Goal: Task Accomplishment & Management: Use online tool/utility

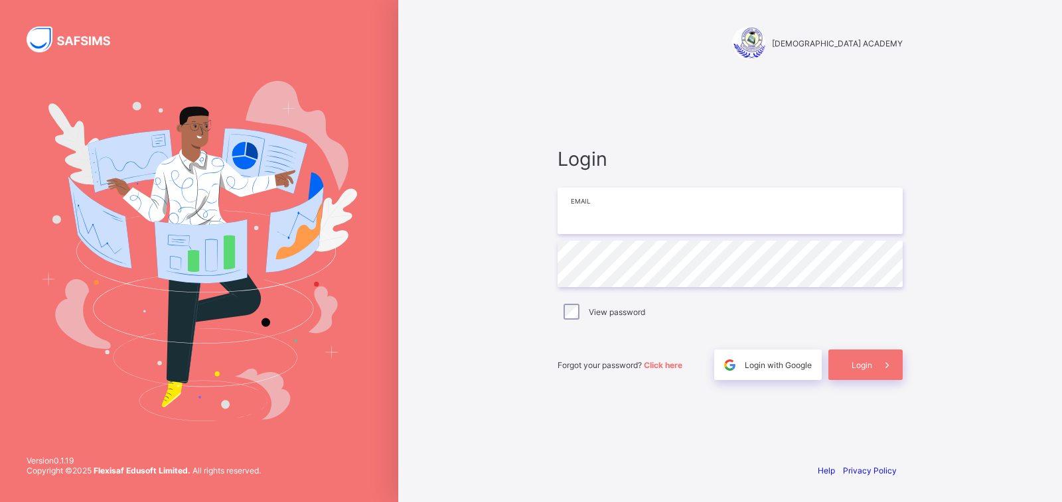
type input "**********"
click at [808, 207] on input "**********" at bounding box center [729, 211] width 345 height 46
click at [860, 359] on div "Login" at bounding box center [865, 365] width 74 height 31
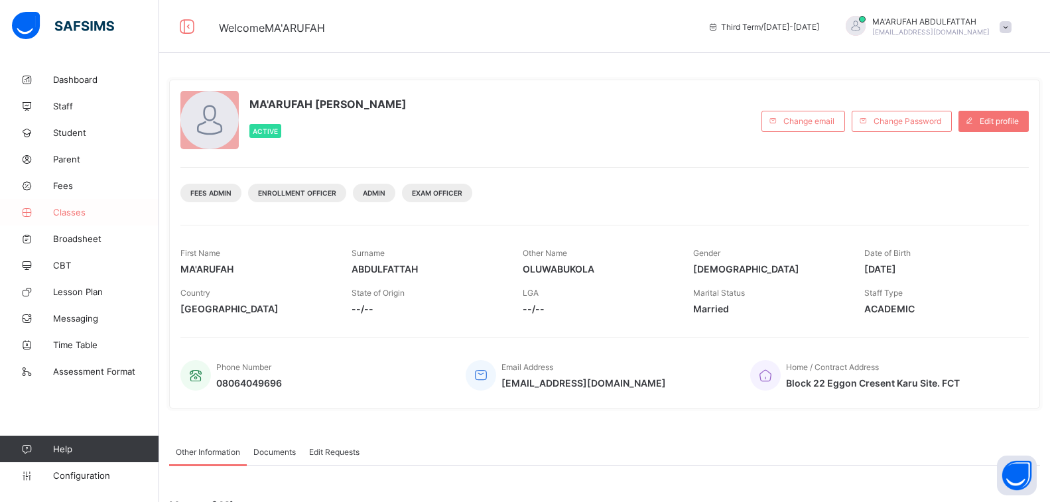
click at [80, 222] on link "Classes" at bounding box center [79, 212] width 159 height 27
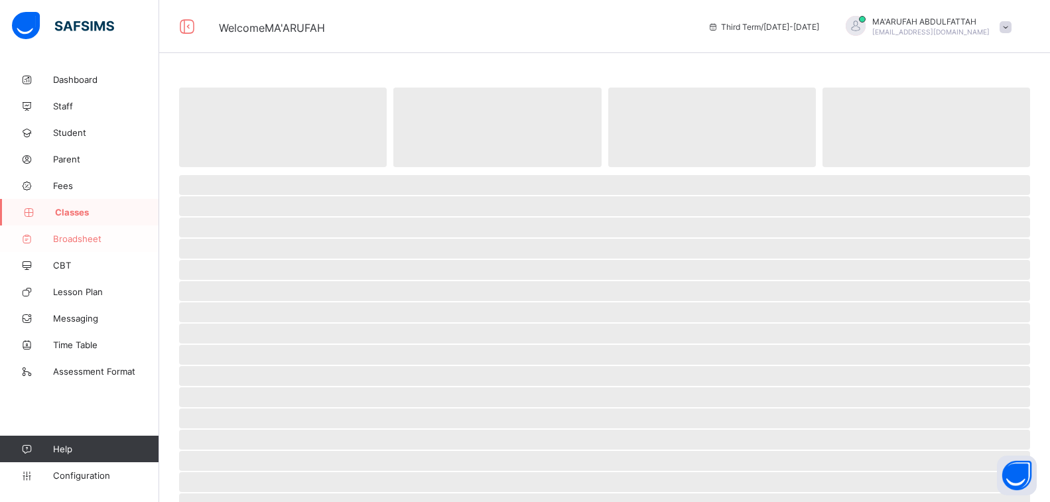
click at [86, 244] on link "Broadsheet" at bounding box center [79, 239] width 159 height 27
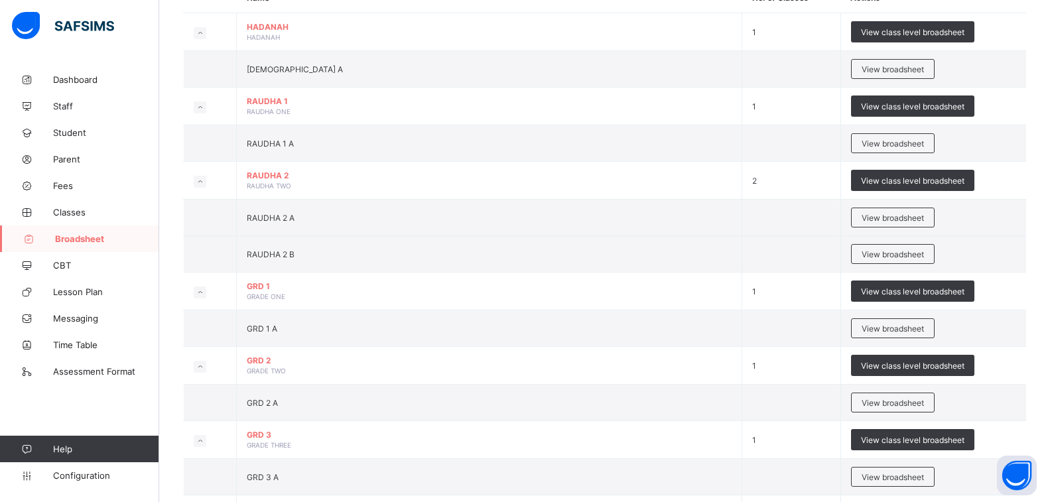
scroll to position [398, 0]
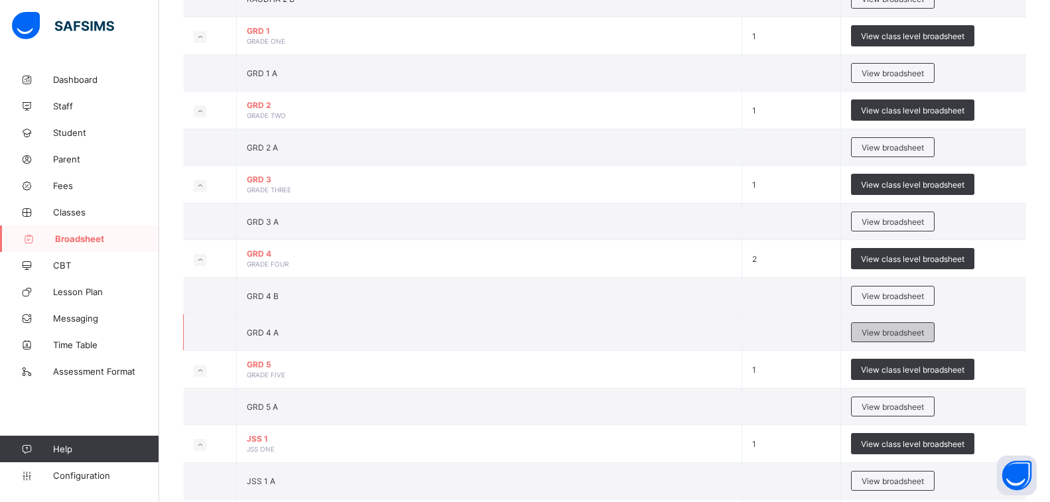
click at [869, 336] on div "View broadsheet" at bounding box center [893, 332] width 84 height 20
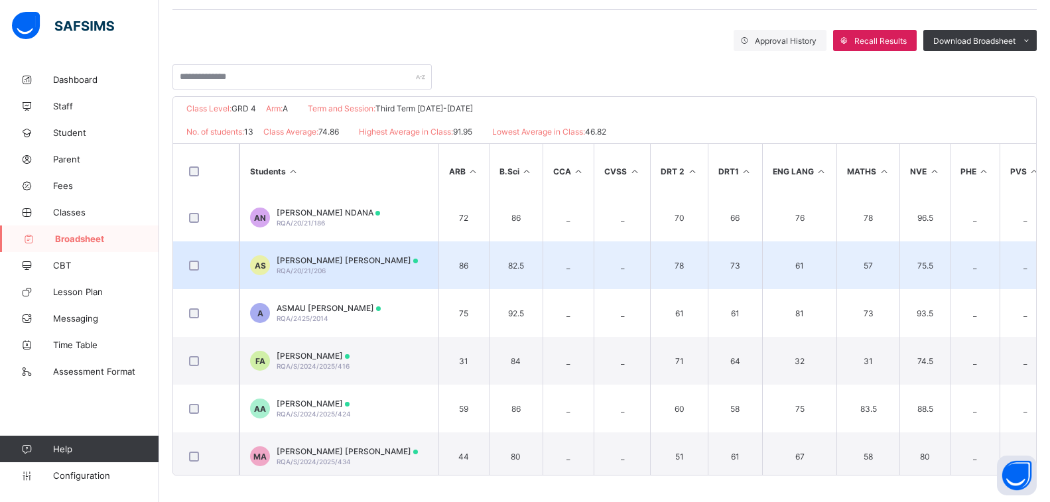
scroll to position [350, 0]
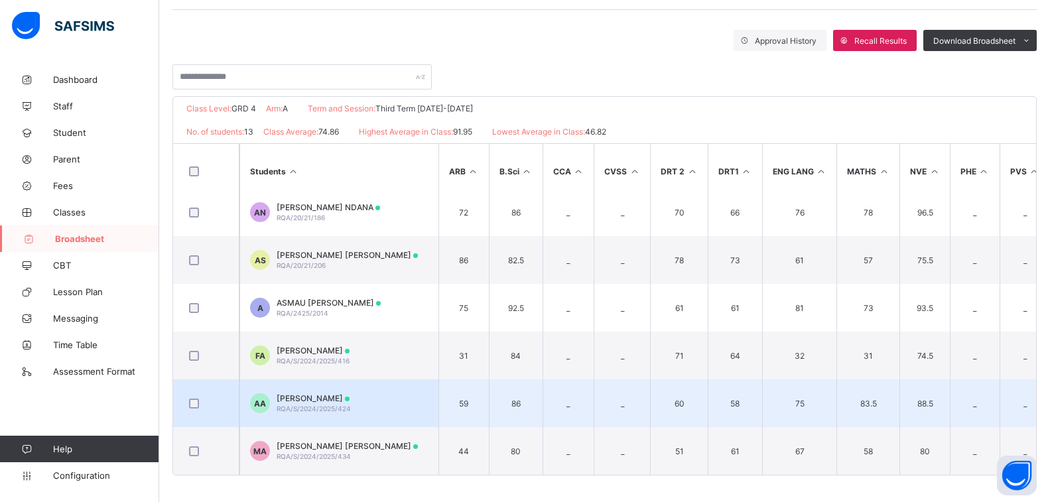
click at [304, 393] on span "[PERSON_NAME]" at bounding box center [314, 398] width 74 height 10
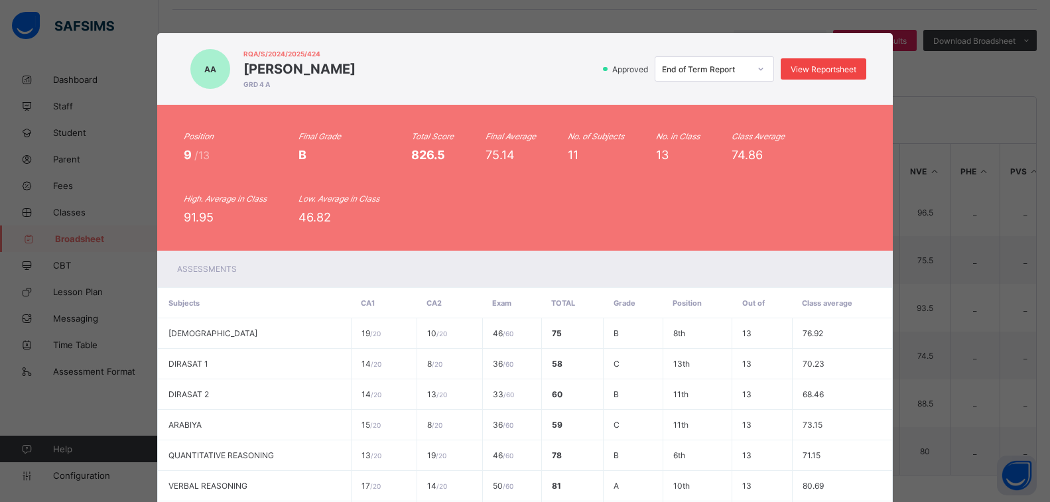
click at [847, 76] on div "View Reportsheet" at bounding box center [824, 68] width 86 height 21
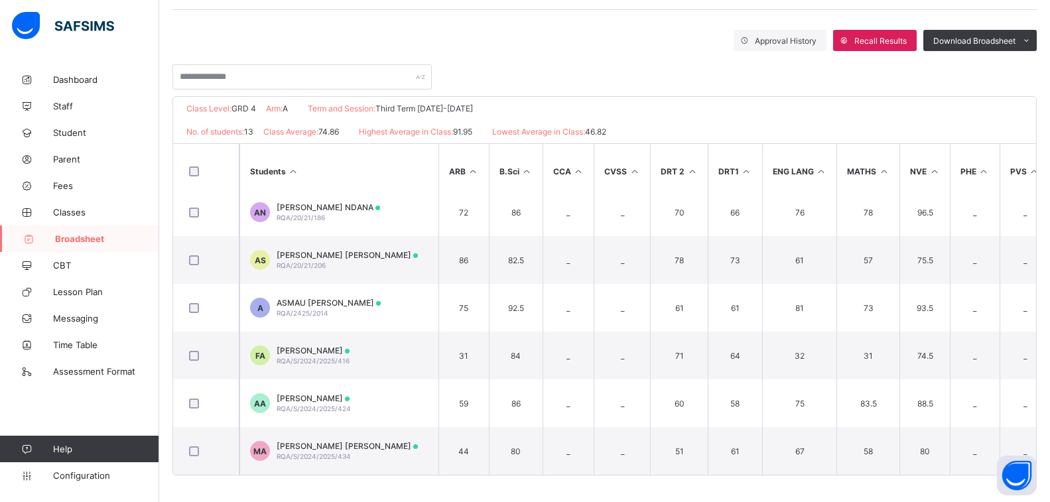
scroll to position [0, 0]
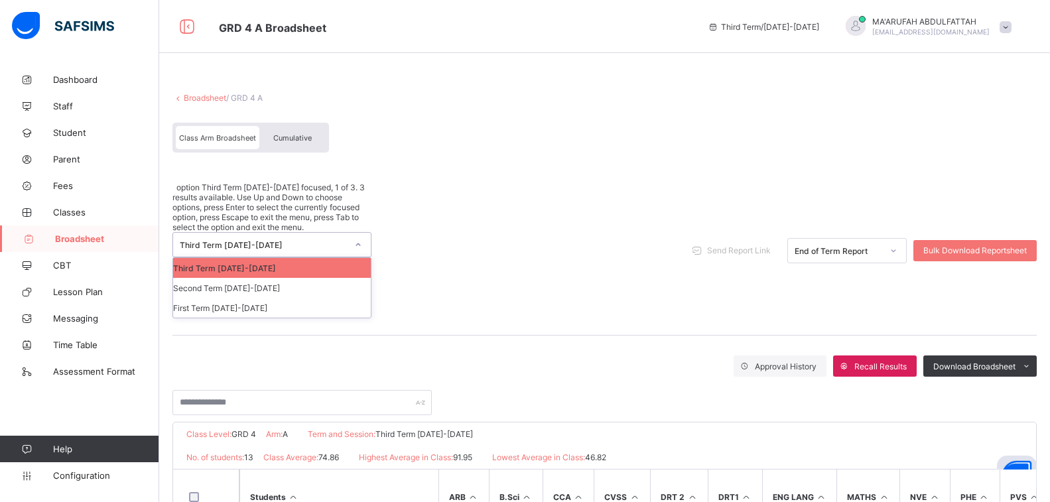
click at [257, 233] on div "Third Term 2024-2025" at bounding box center [259, 245] width 173 height 24
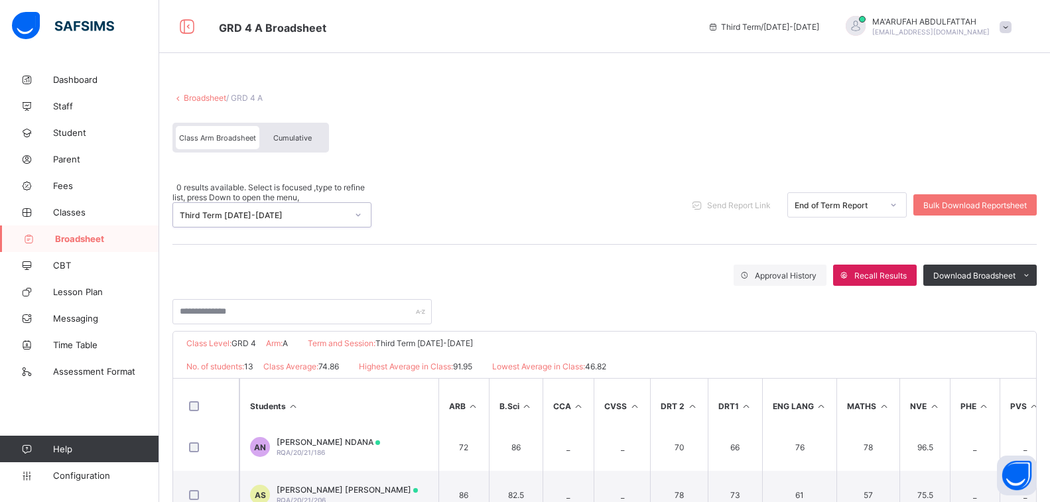
click at [217, 100] on link "Broadsheet" at bounding box center [205, 98] width 42 height 10
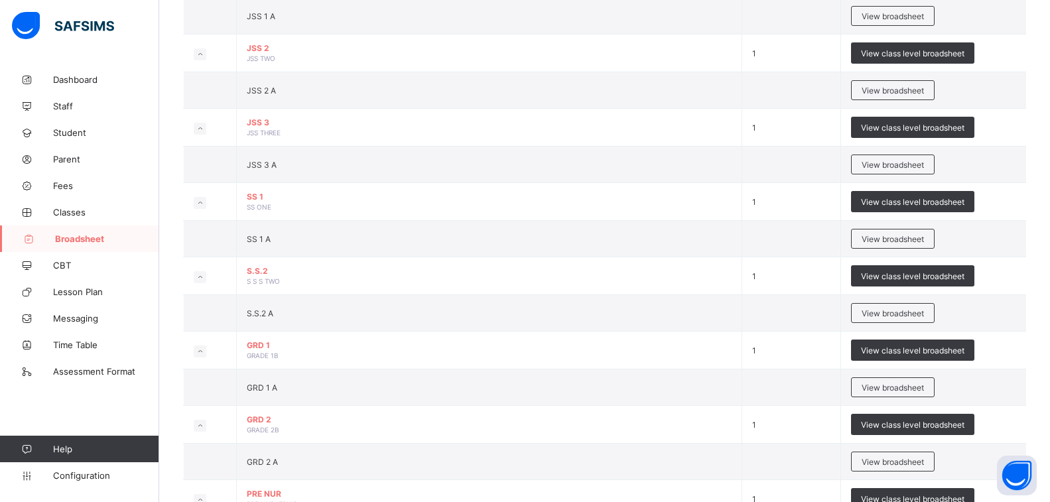
scroll to position [832, 0]
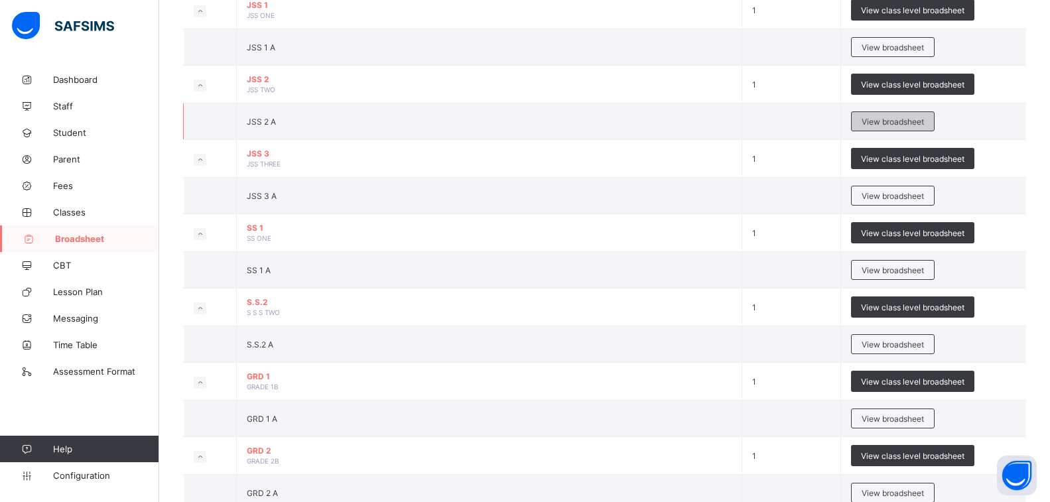
click at [894, 123] on span "View broadsheet" at bounding box center [893, 122] width 62 height 10
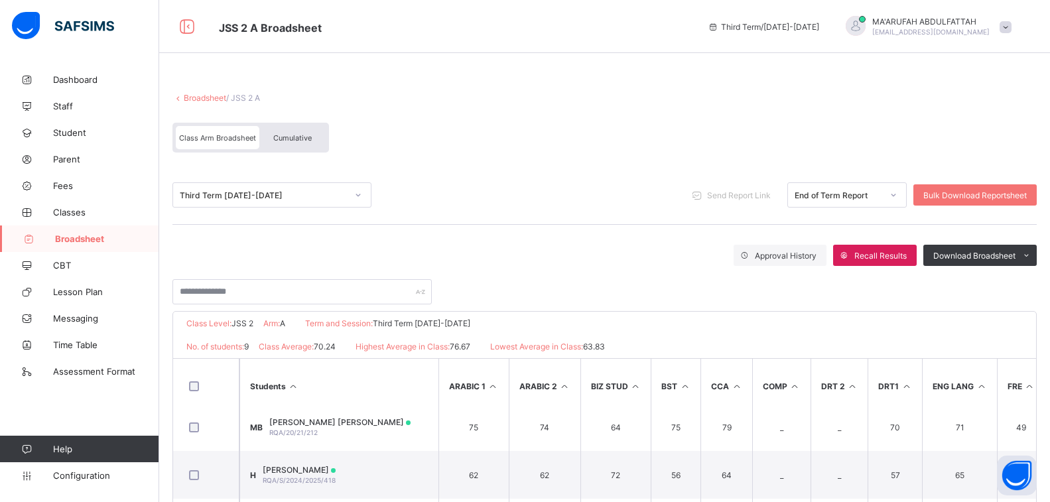
scroll to position [159, 0]
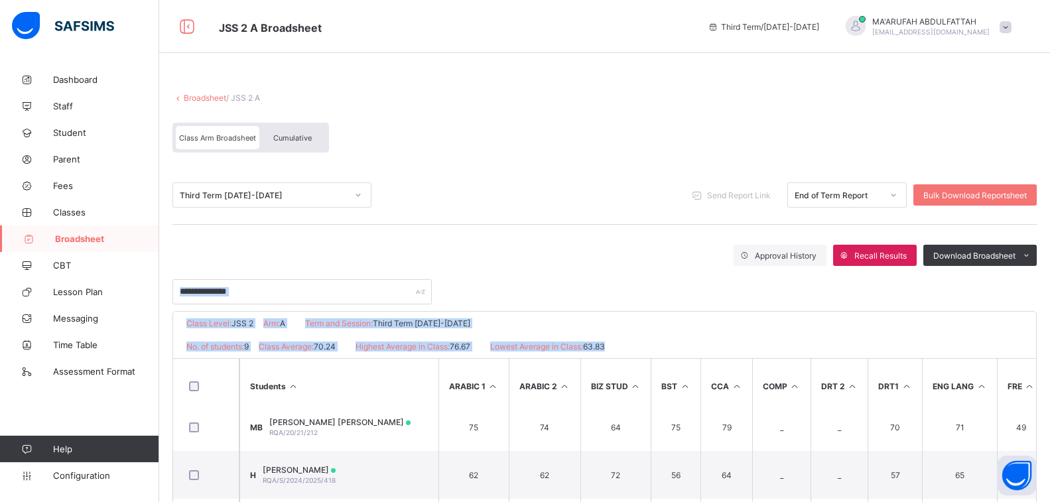
drag, startPoint x: 1051, startPoint y: 283, endPoint x: 1058, endPoint y: 342, distance: 59.4
click at [1050, 342] on html "JSS 2 A Broadsheet Third Term / 2024-2025 MA'ARUFAH ABDULFATTAH abdulfattahbuko…" at bounding box center [525, 358] width 1050 height 717
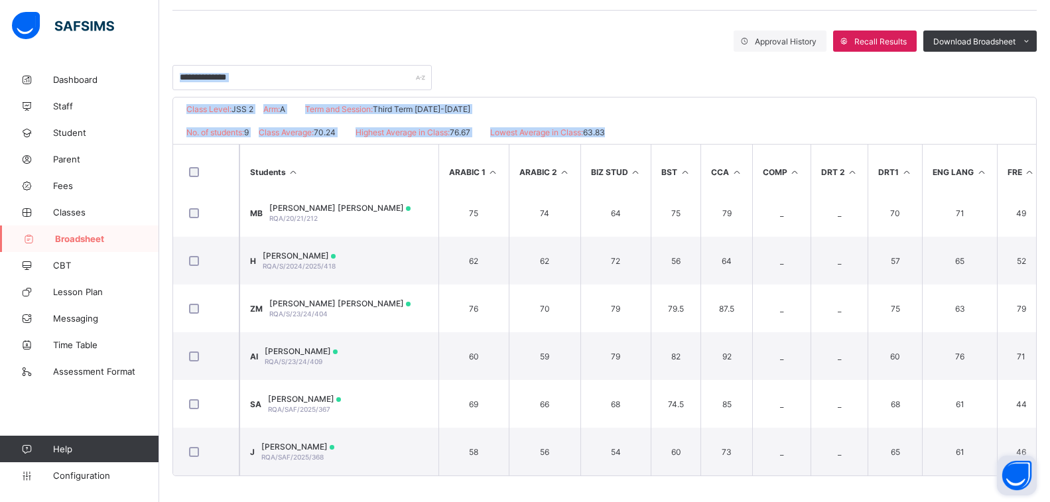
scroll to position [215, 0]
click at [660, 121] on div "No. of students: 9 Class Average: 70.24 Highest Average in Class: 76.67 Lowest …" at bounding box center [604, 131] width 863 height 23
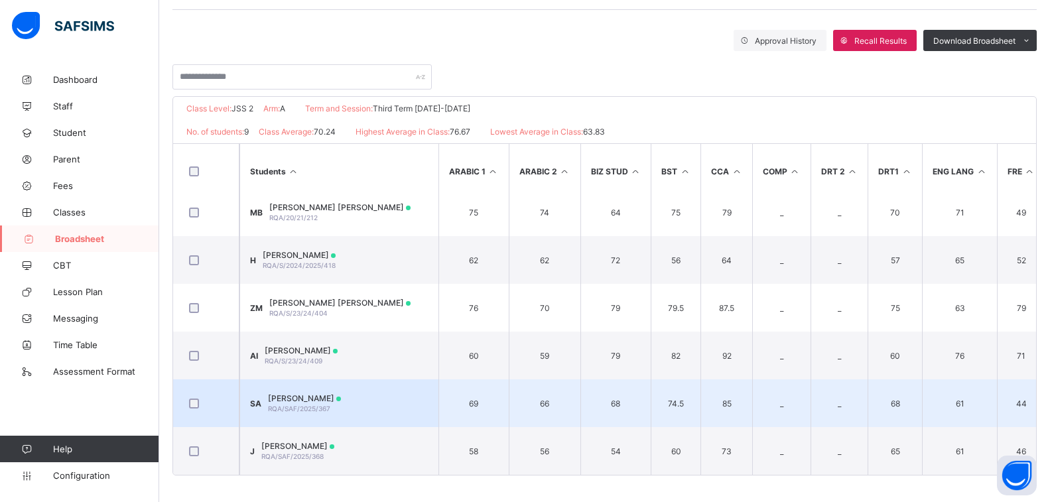
click at [341, 402] on div "SADEEQ ALHASSAN RQA/SAF/2025/367" at bounding box center [304, 403] width 73 height 20
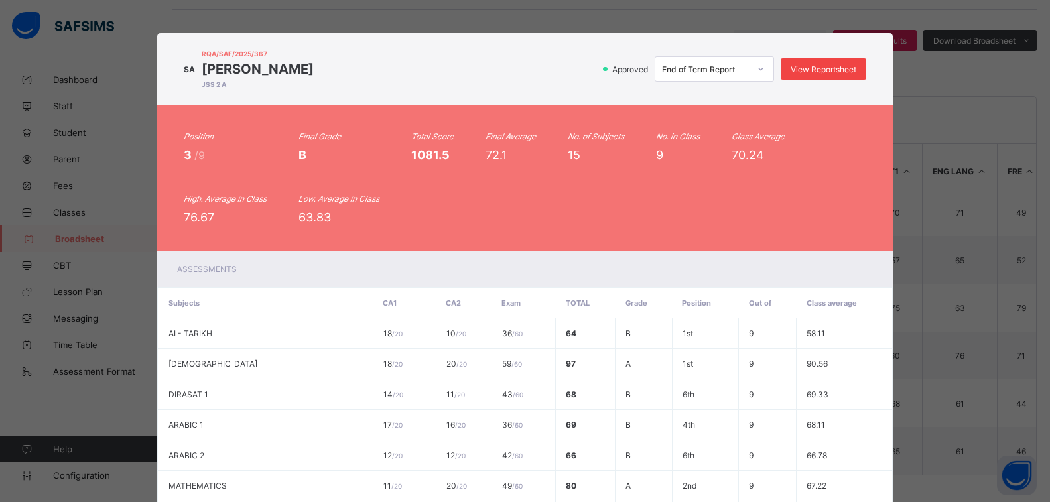
click at [854, 71] on span "View Reportsheet" at bounding box center [824, 69] width 66 height 10
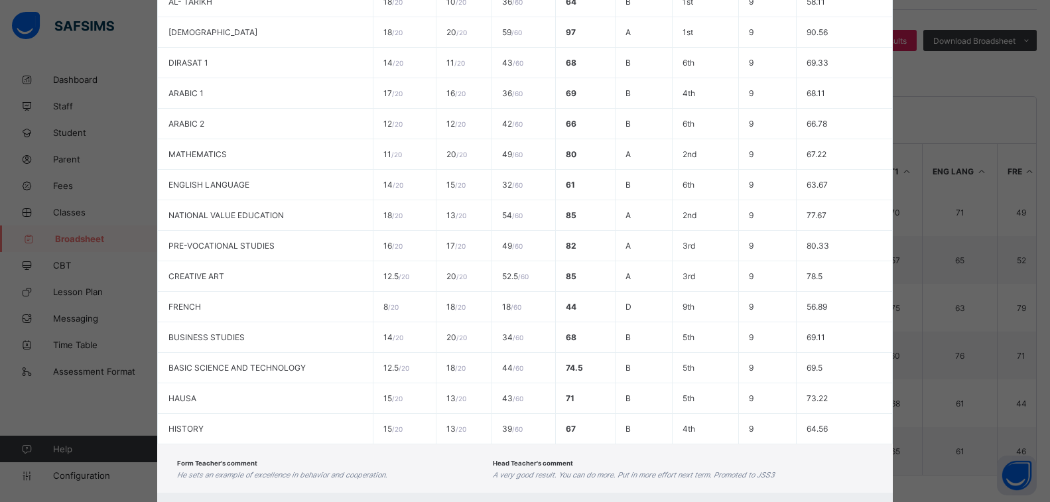
scroll to position [403, 0]
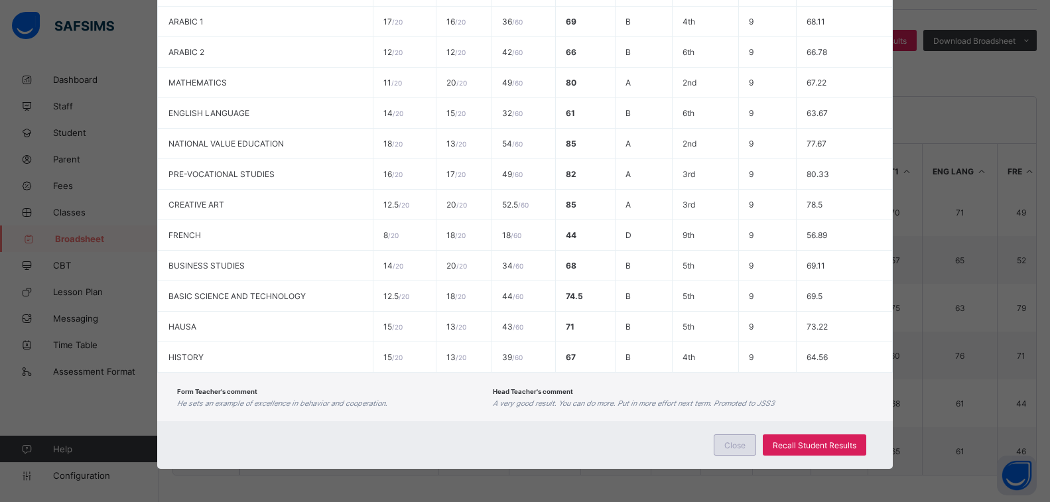
click at [733, 447] on span "Close" at bounding box center [735, 446] width 21 height 10
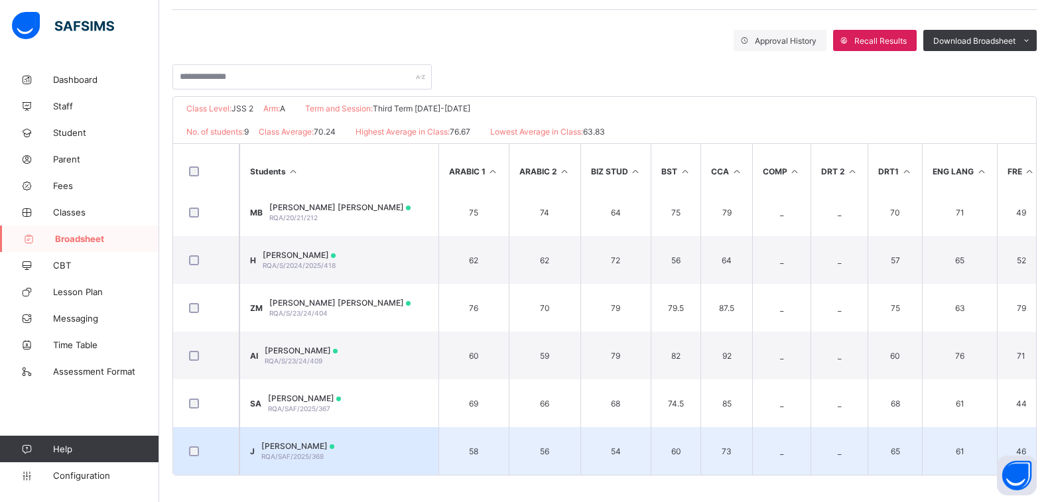
click at [324, 434] on td "J JIBRIN ALHASSAN RQA/SAF/2025/368" at bounding box center [339, 451] width 199 height 48
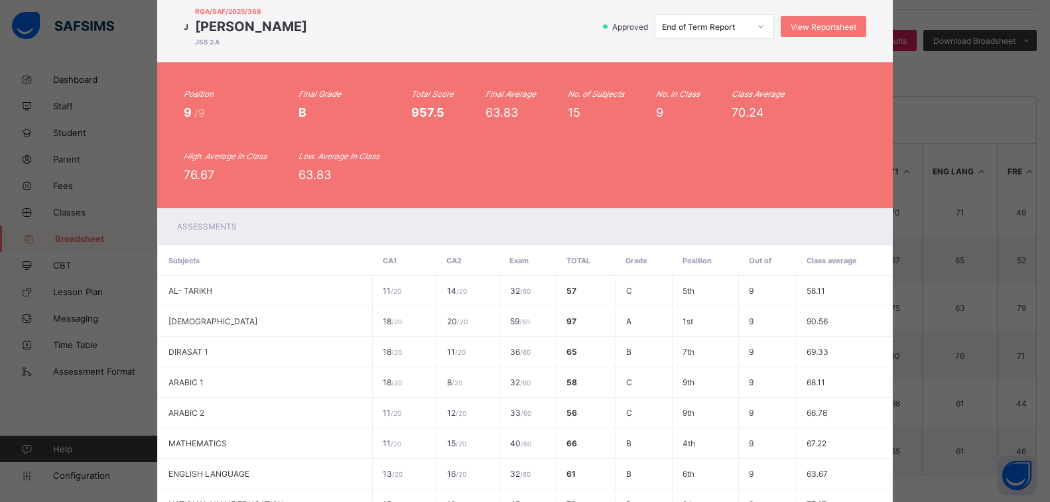
scroll to position [0, 0]
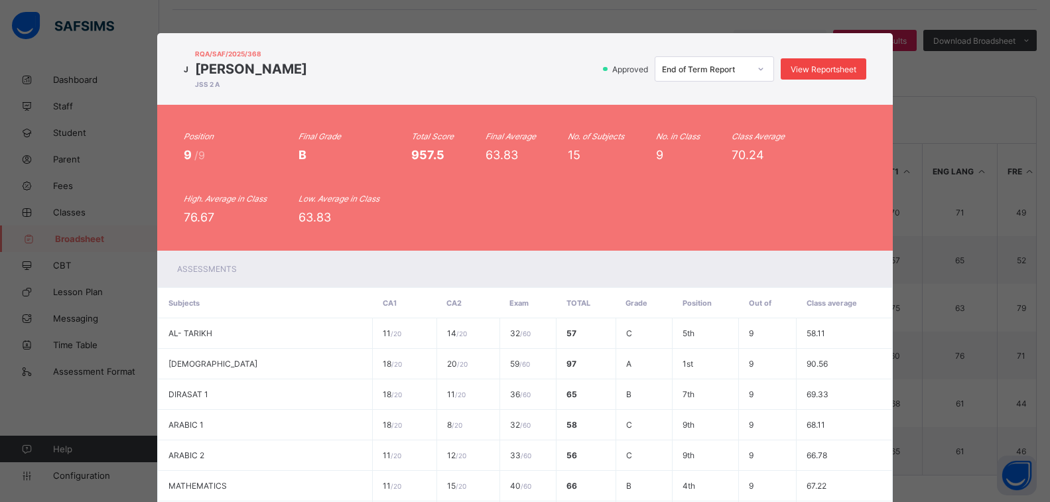
click at [828, 63] on div "View Reportsheet" at bounding box center [824, 68] width 86 height 21
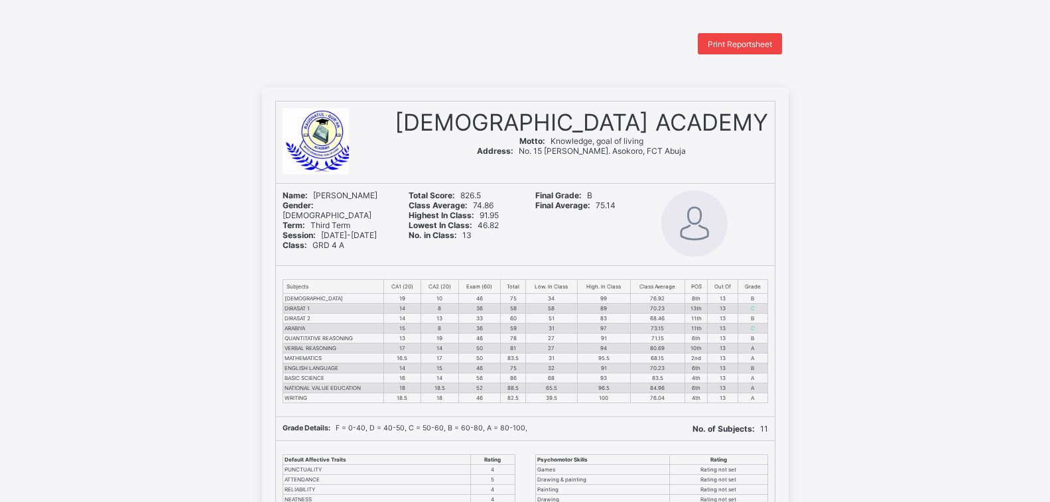
click at [772, 41] on span "Print Reportsheet" at bounding box center [740, 44] width 64 height 10
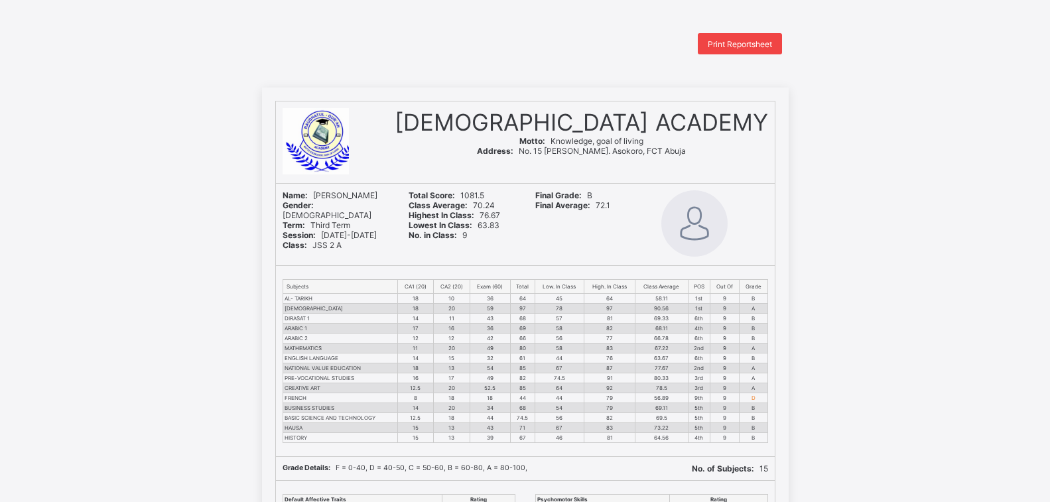
click at [743, 42] on span "Print Reportsheet" at bounding box center [740, 44] width 64 height 10
click at [728, 44] on span "Print Reportsheet" at bounding box center [740, 44] width 64 height 10
click at [739, 46] on span "Print Reportsheet" at bounding box center [740, 44] width 64 height 10
click at [743, 37] on div "Print Reportsheet" at bounding box center [740, 43] width 84 height 21
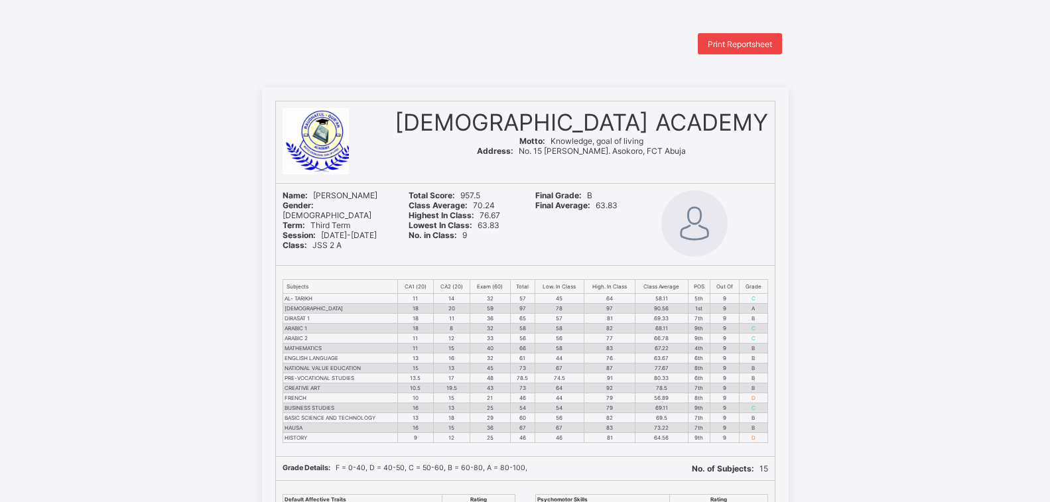
click at [727, 40] on span "Print Reportsheet" at bounding box center [740, 44] width 64 height 10
drag, startPoint x: 962, startPoint y: 220, endPoint x: 943, endPoint y: 307, distance: 88.9
click at [962, 220] on div "RAUDHATUL QUR'AN ACADEMY Motto: Knowledge, goal of living Address: No. 15 Jesse…" at bounding box center [525, 456] width 1050 height 737
click at [598, 54] on div "Print Reportsheet" at bounding box center [525, 43] width 527 height 21
click at [754, 43] on span "Print Reportsheet" at bounding box center [740, 44] width 64 height 10
